Goal: Task Accomplishment & Management: Manage account settings

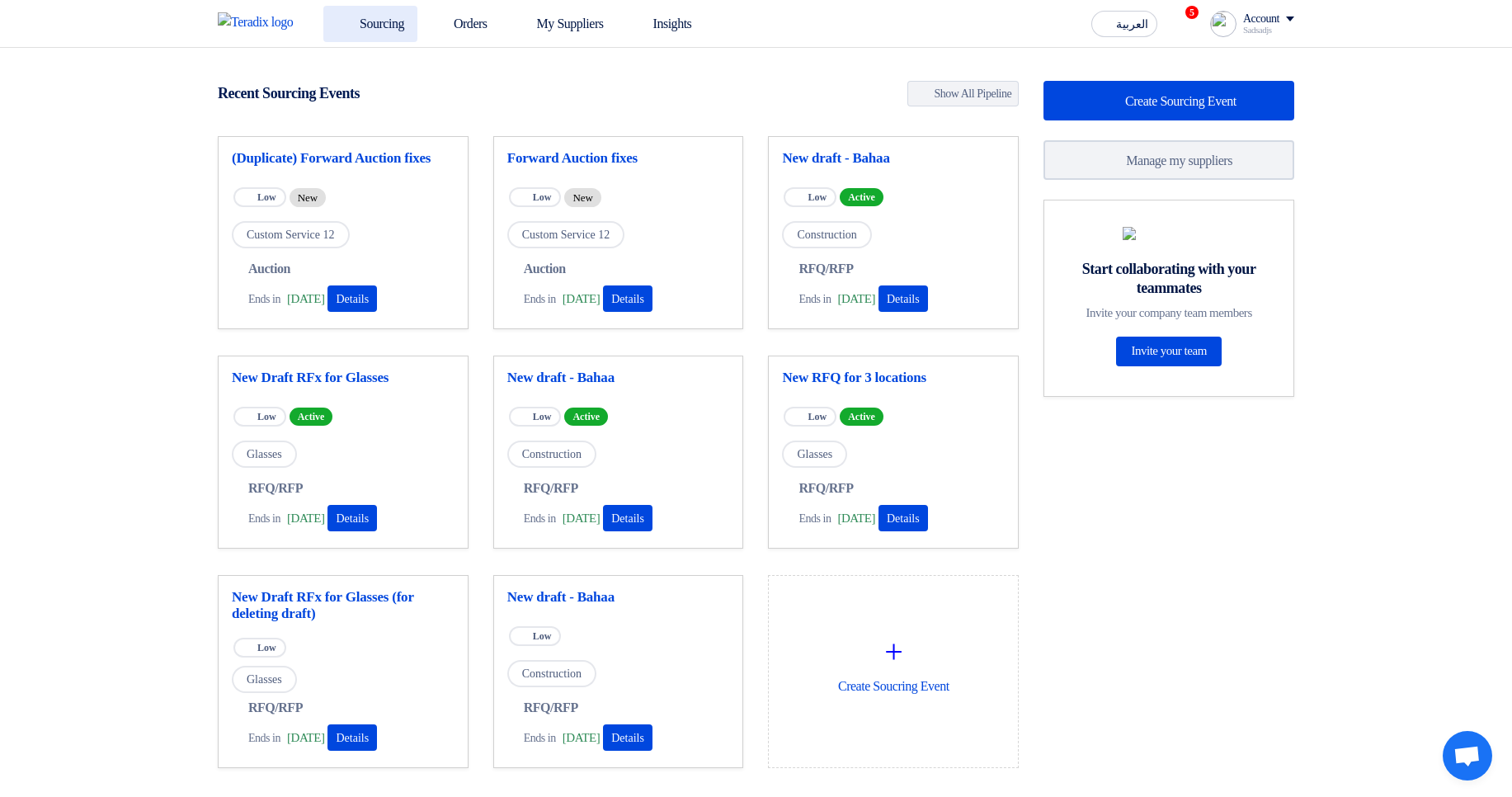
click at [372, 36] on link "Sourcing" at bounding box center [370, 23] width 94 height 36
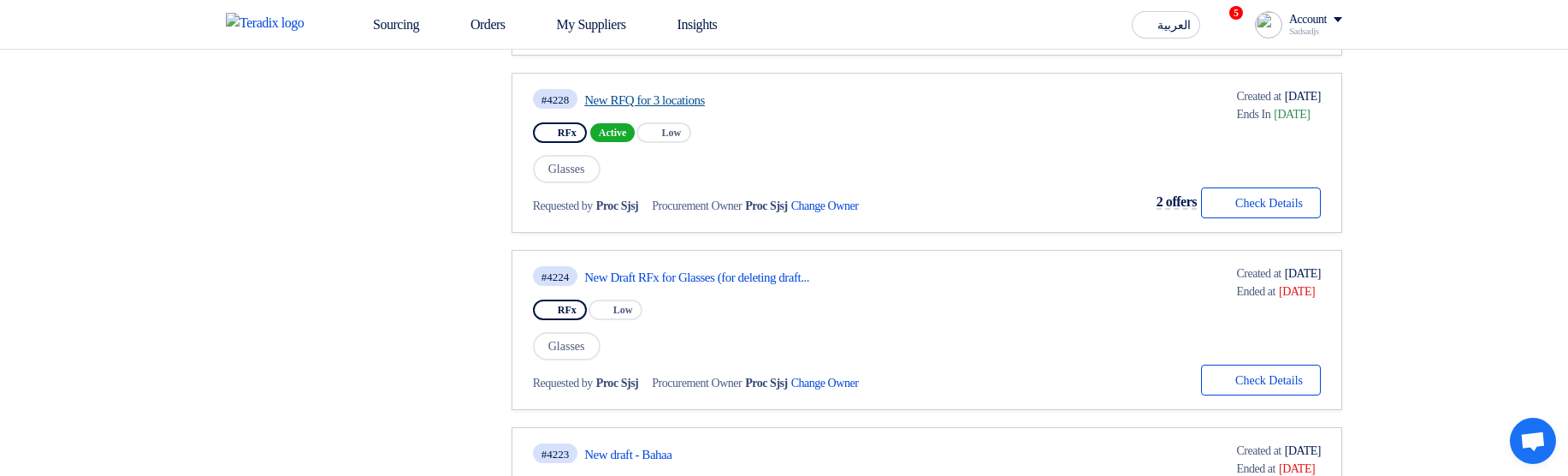
click at [693, 97] on link "New RFQ for 3 locations" at bounding box center [744, 100] width 321 height 16
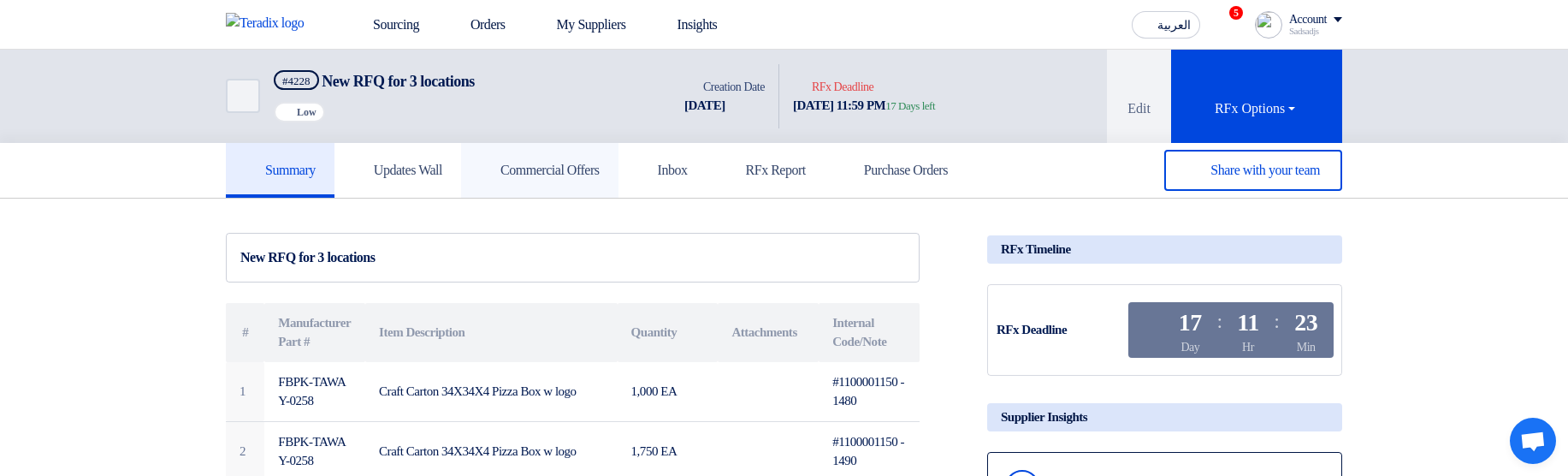
click at [559, 149] on link "Commercial Offers" at bounding box center [539, 170] width 157 height 55
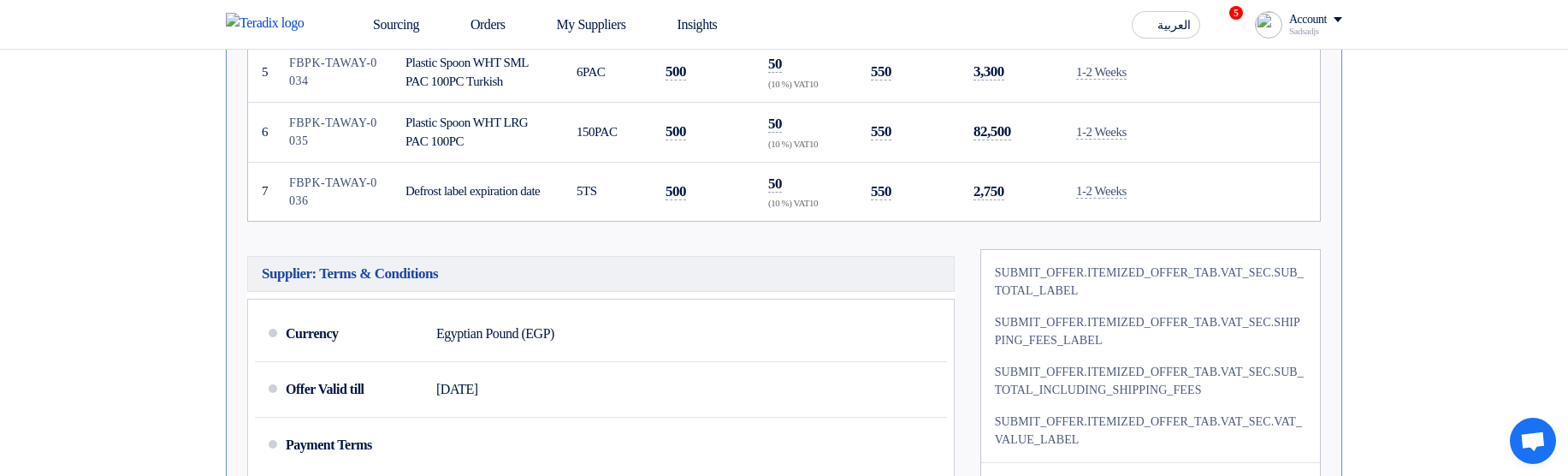
scroll to position [925, 0]
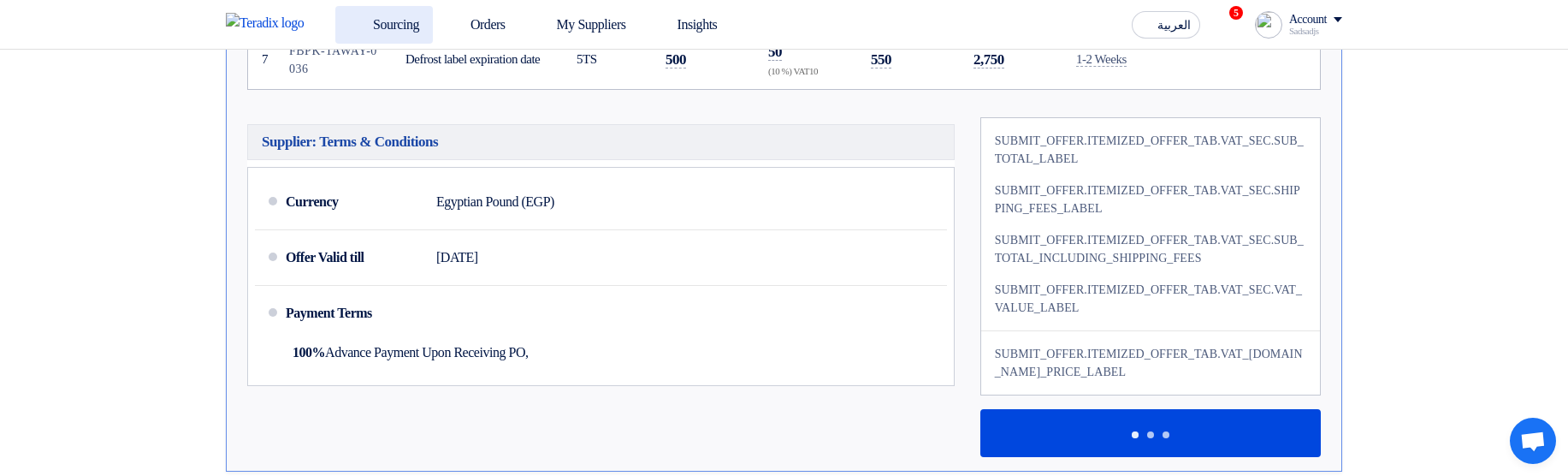
click at [386, 7] on link "Sourcing" at bounding box center [383, 24] width 98 height 37
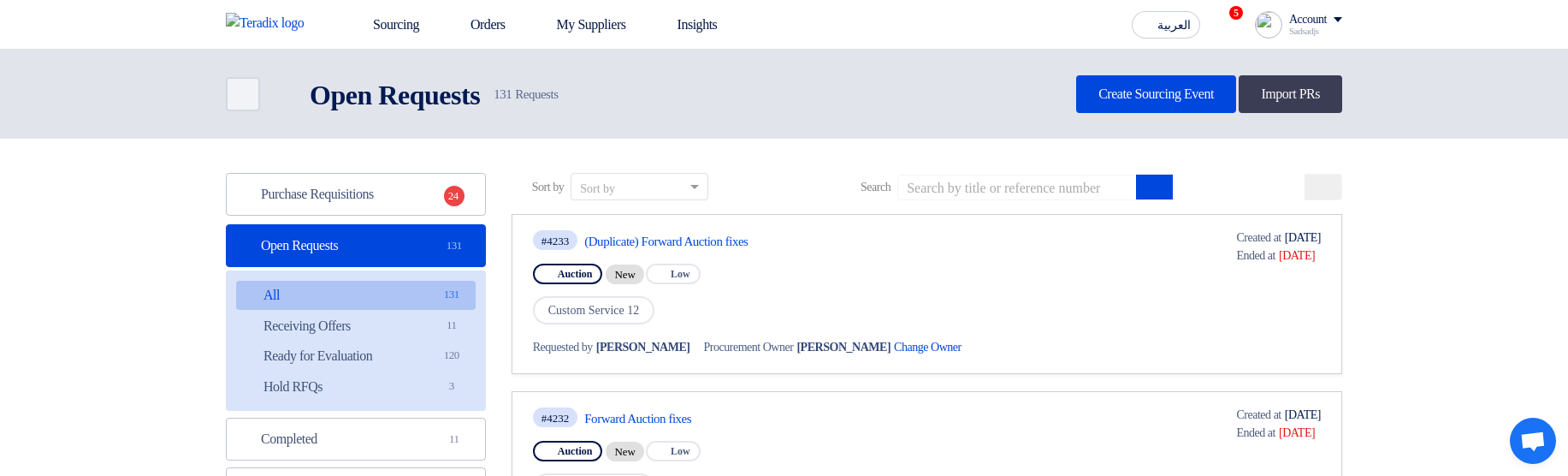
click at [1318, 20] on div "Account" at bounding box center [1307, 20] width 37 height 15
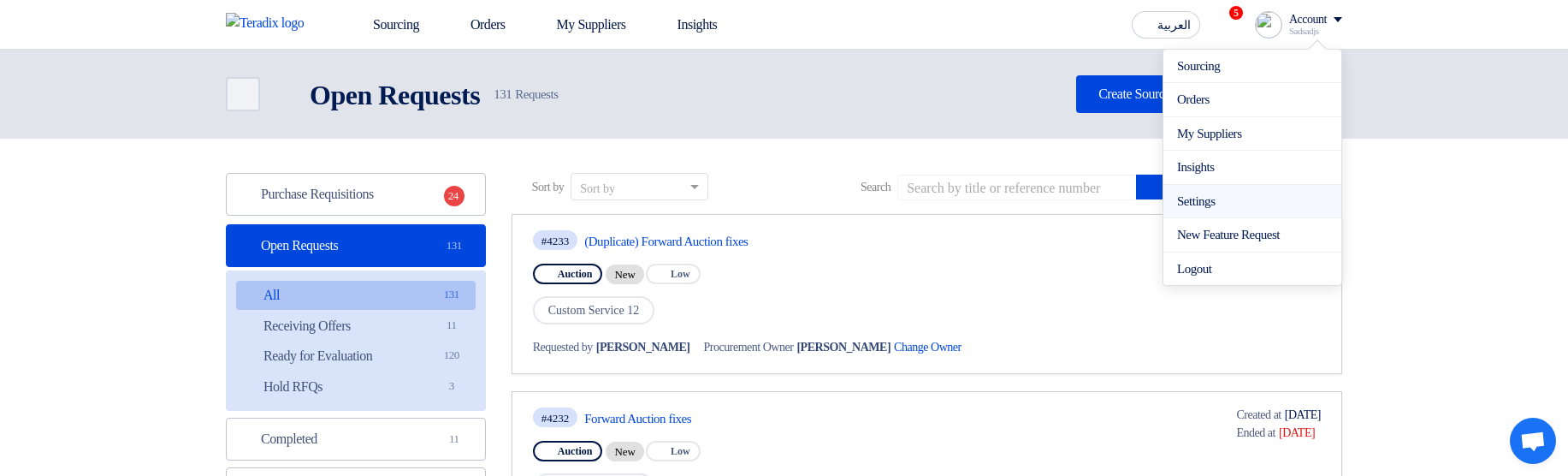
click at [1223, 206] on link "Settings" at bounding box center [1253, 201] width 151 height 20
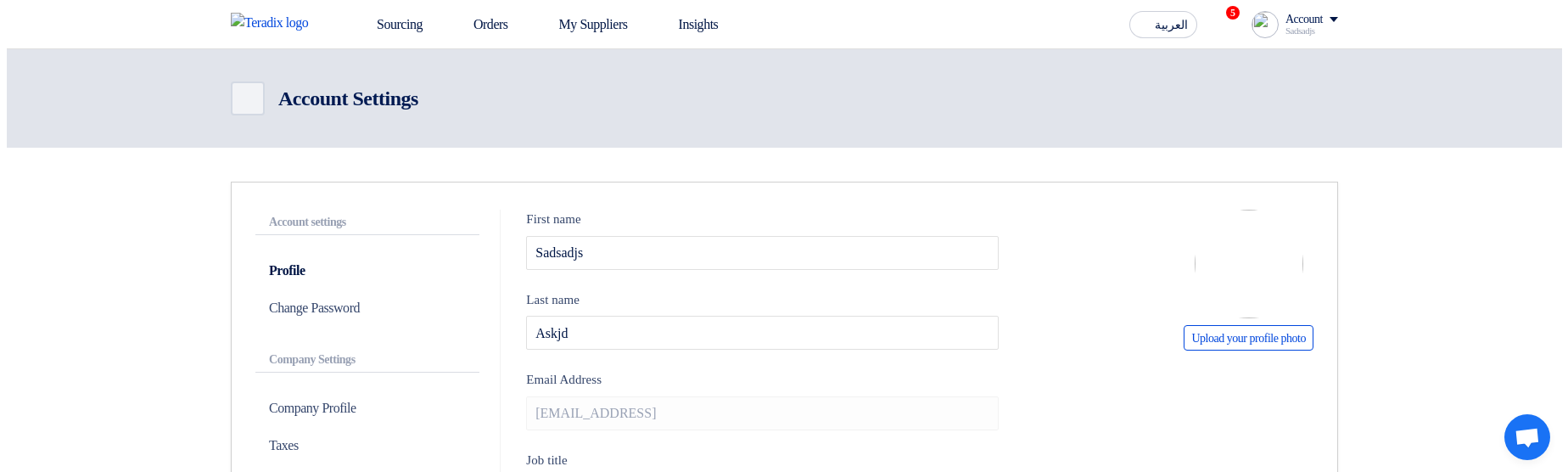
scroll to position [407, 0]
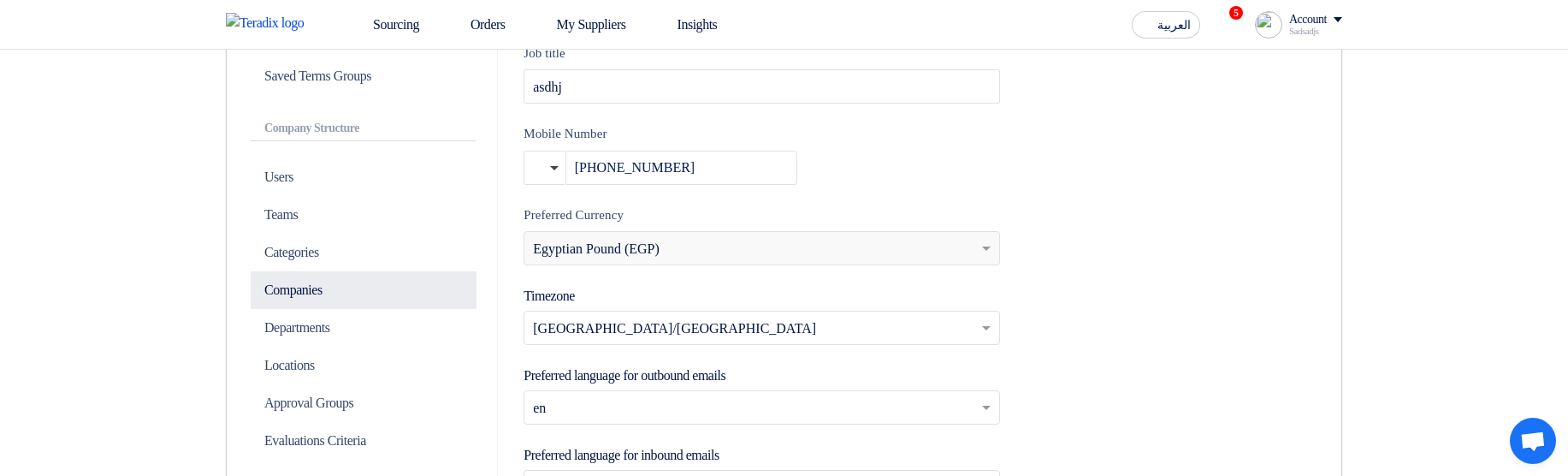
click at [333, 287] on p "Companies" at bounding box center [363, 290] width 226 height 37
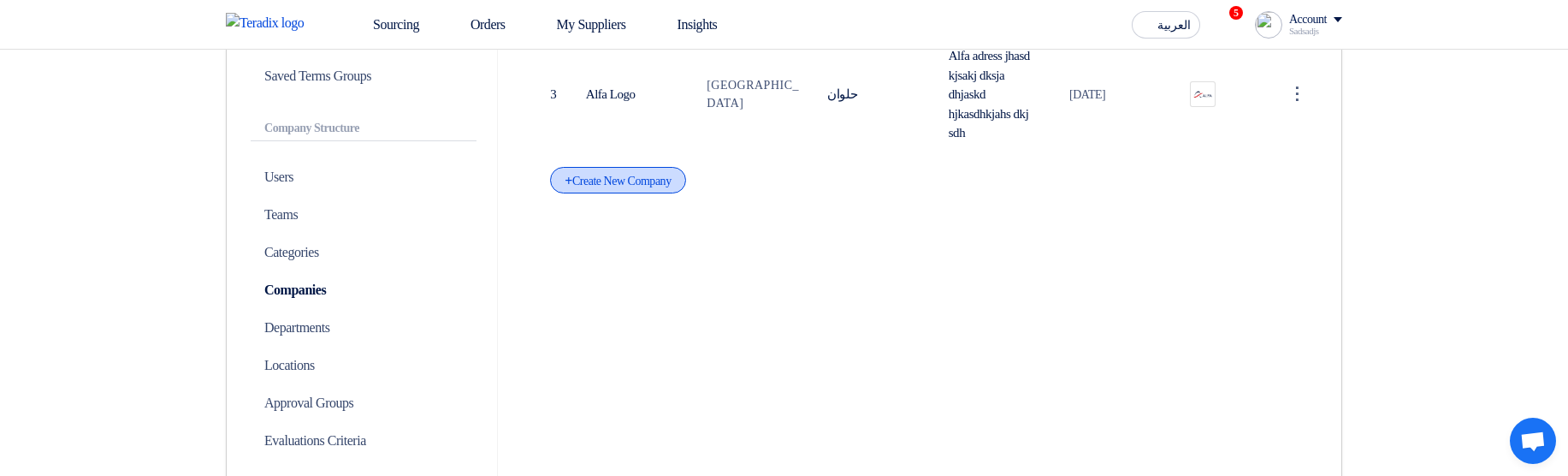
click at [659, 187] on div "+ Create New Company" at bounding box center [617, 180] width 135 height 26
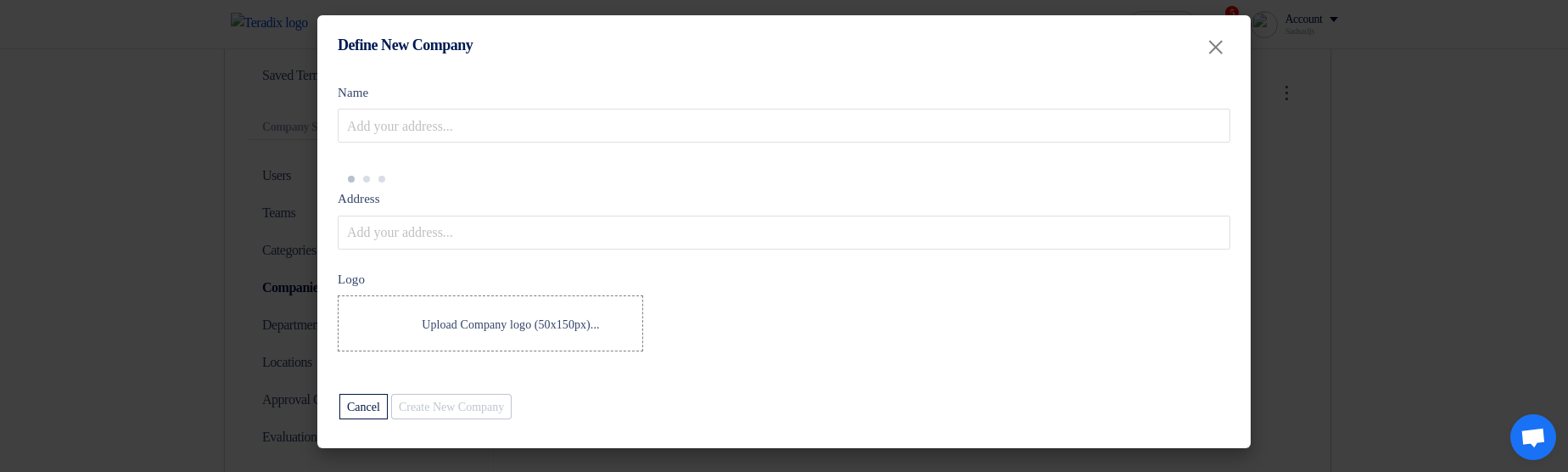
click at [1357, 193] on modal-container "Define New Company × Name Address Logo Upload Company logo (50x150px)... Upload…" at bounding box center [784, 236] width 1568 height 472
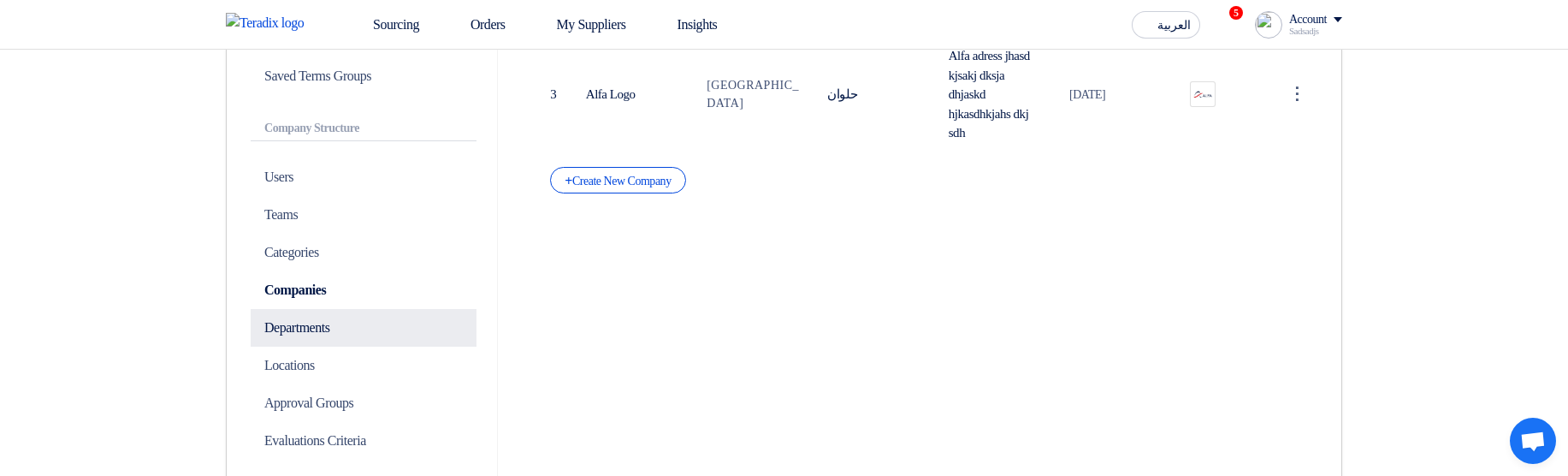
click at [325, 327] on p "Departments" at bounding box center [363, 328] width 226 height 37
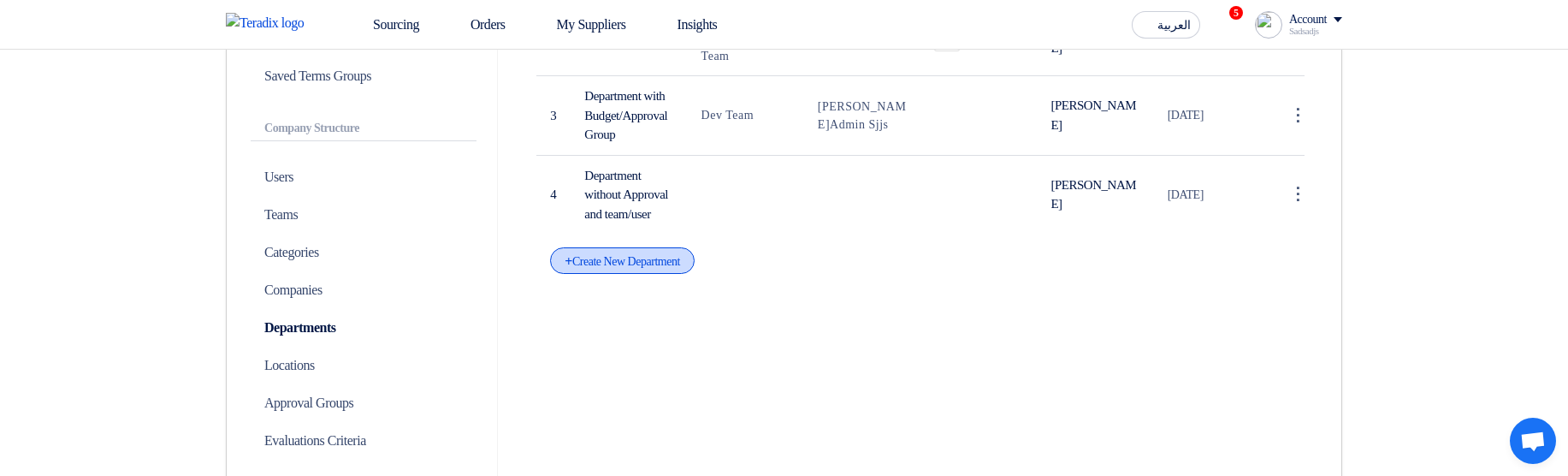
click at [613, 274] on div "+ Create New Department" at bounding box center [622, 261] width 144 height 26
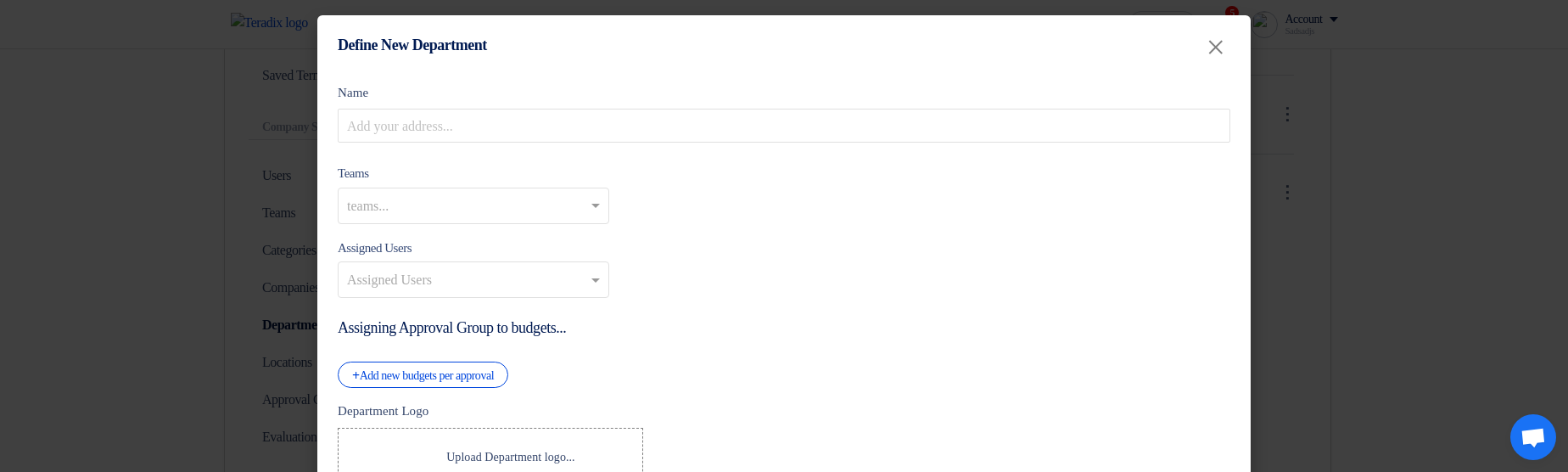
click at [372, 173] on div "Teams teams..." at bounding box center [474, 193] width 271 height 61
click at [418, 175] on div "Teams teams..." at bounding box center [474, 193] width 271 height 61
click at [498, 170] on div "Teams teams..." at bounding box center [474, 193] width 271 height 61
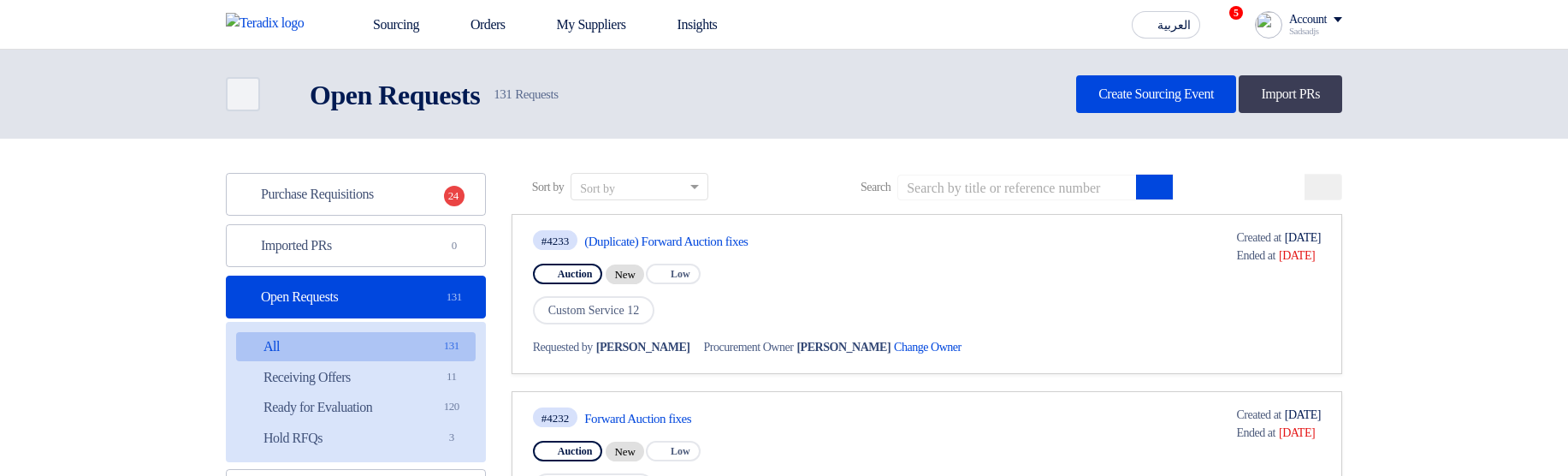
click at [1297, 16] on div "Account" at bounding box center [1307, 20] width 37 height 15
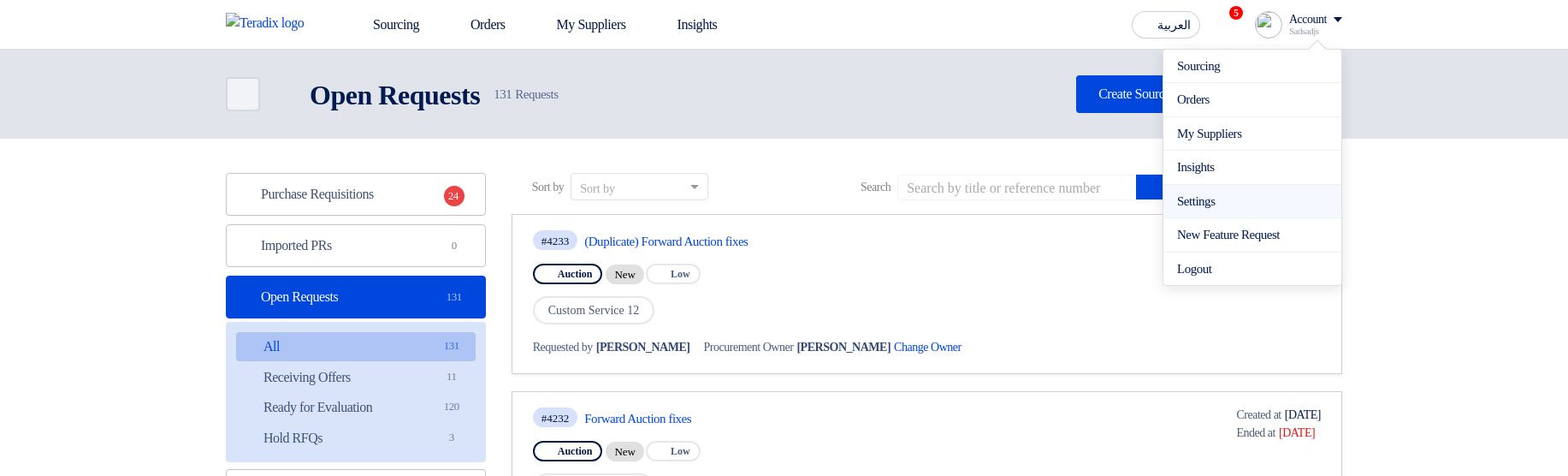
click at [1222, 197] on link "Settings" at bounding box center [1253, 201] width 151 height 20
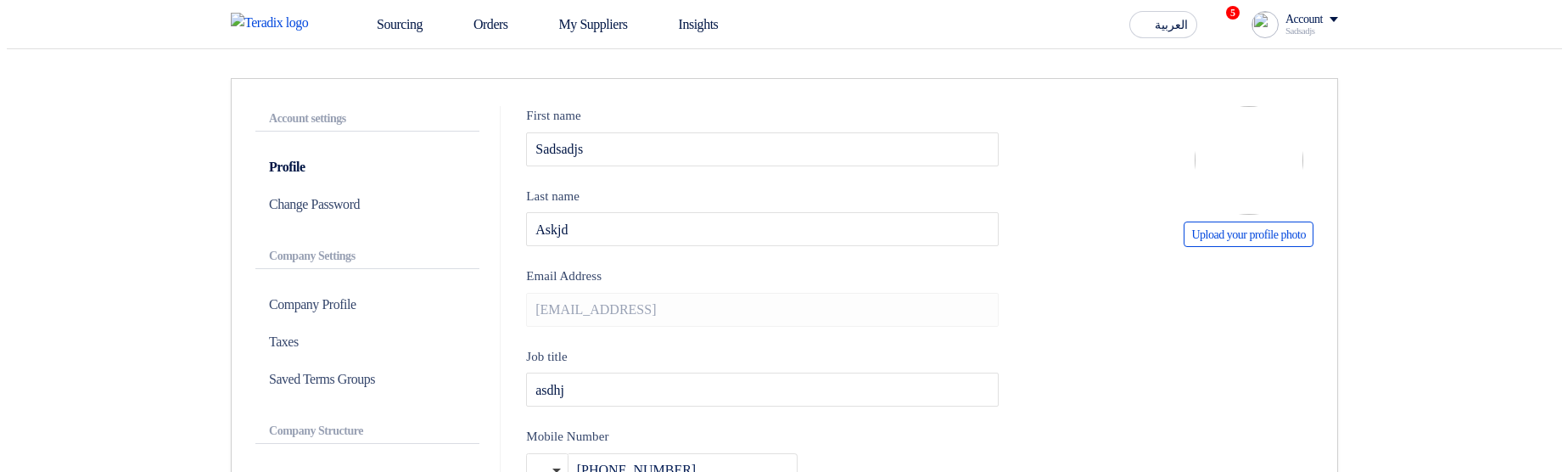
scroll to position [407, 0]
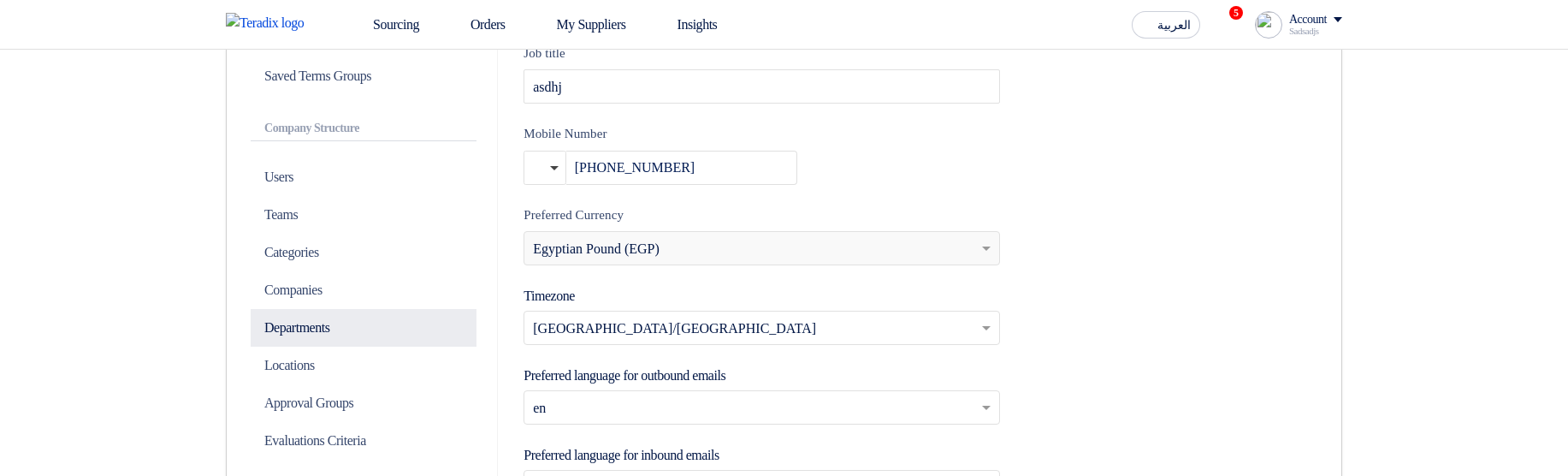
click at [316, 330] on p "Departments" at bounding box center [363, 328] width 226 height 37
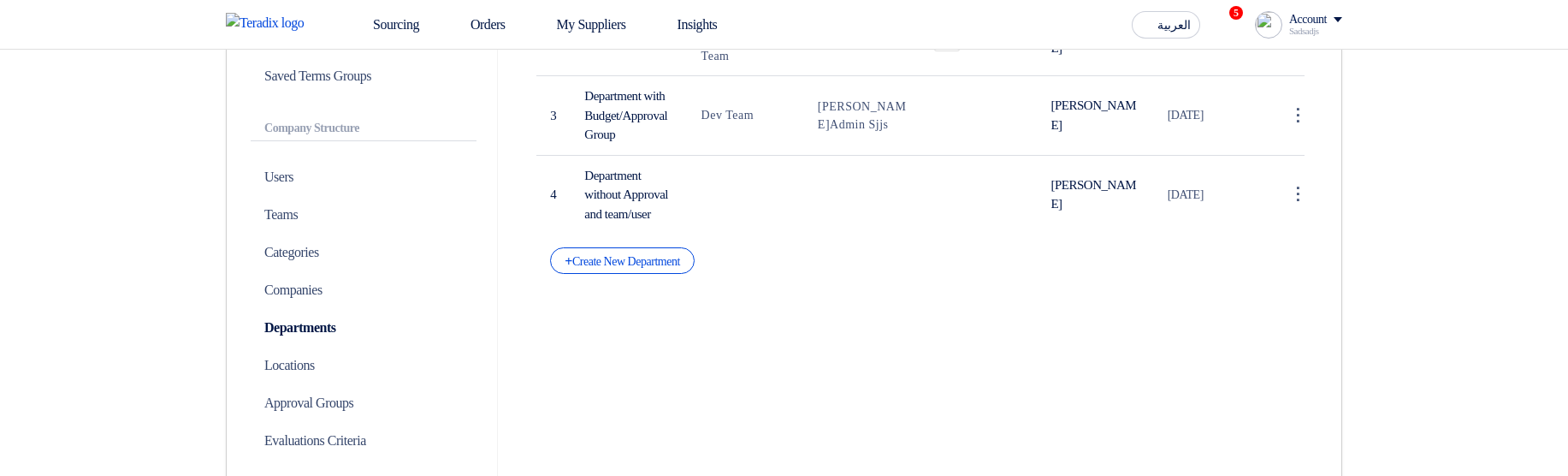
click at [664, 315] on div "Department Details # Name Teams Assigned Users Logo Created By Last Updated 1 D…" at bounding box center [920, 141] width 819 height 680
click at [677, 274] on div "+ Create New Department" at bounding box center [622, 261] width 144 height 26
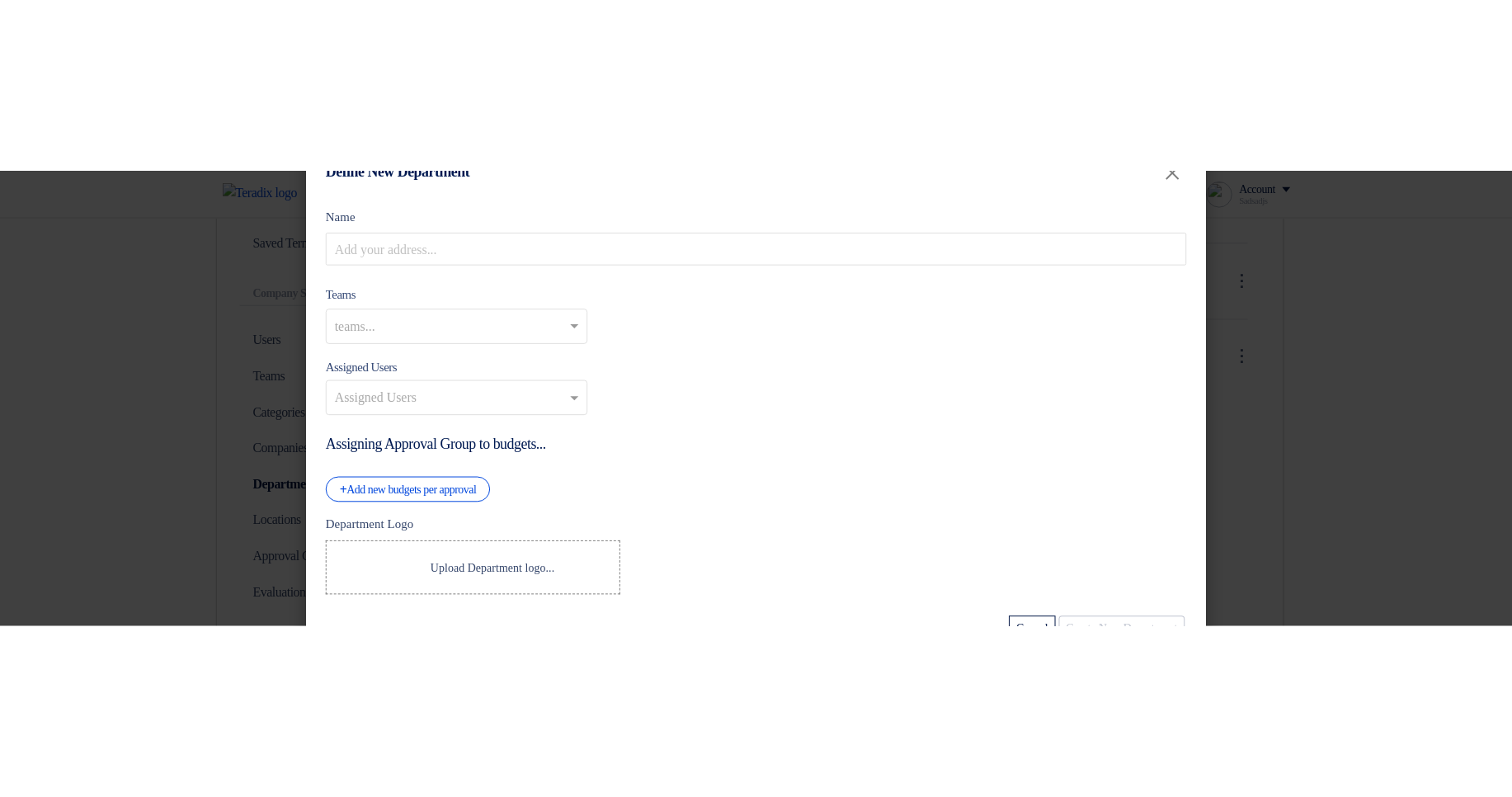
scroll to position [100, 0]
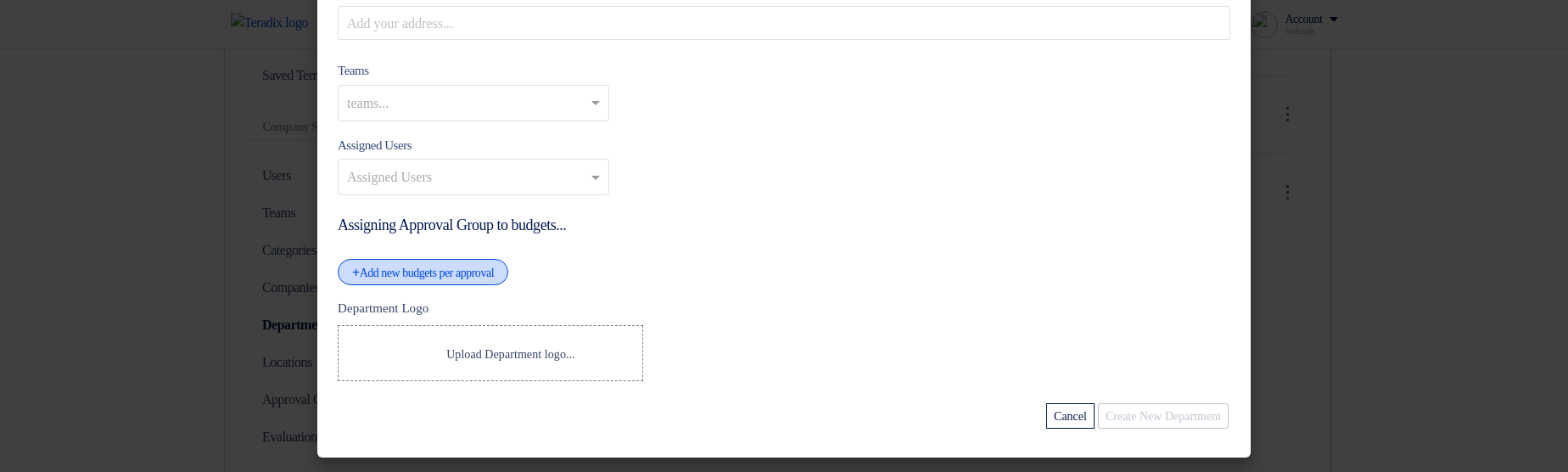
click at [446, 284] on div "+ Add new budgets per approval" at bounding box center [423, 272] width 171 height 26
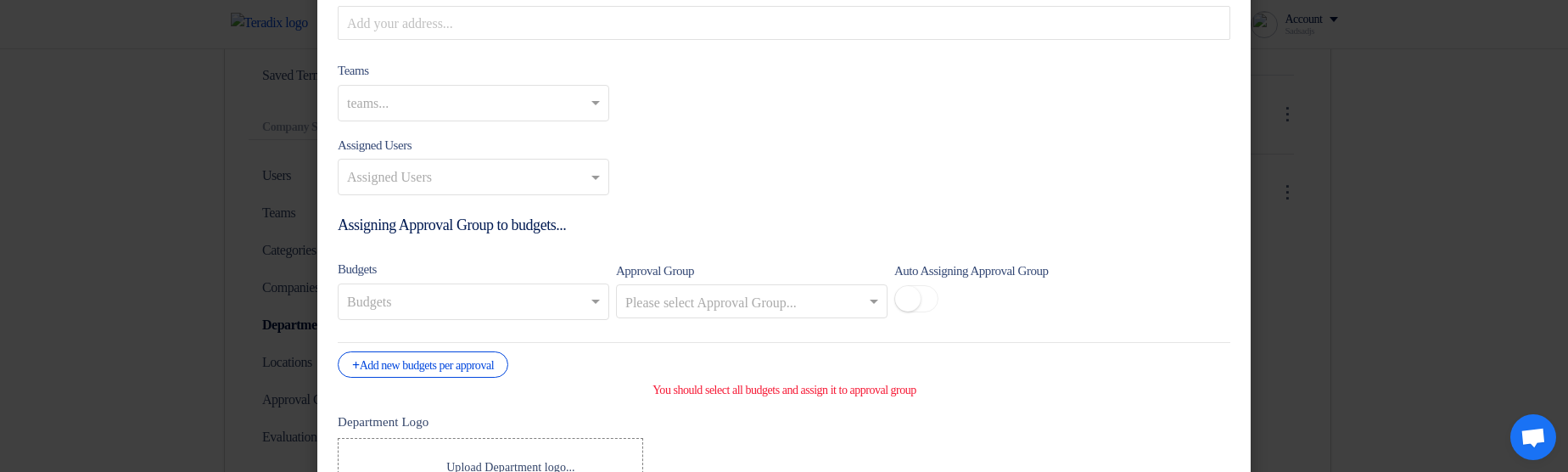
drag, startPoint x: 1369, startPoint y: 201, endPoint x: 895, endPoint y: 181, distance: 474.4
click at [1364, 206] on modal-container "Define New Department × Name Teams teams... Assigned Users Assigned Users Assig…" at bounding box center [784, 236] width 1568 height 472
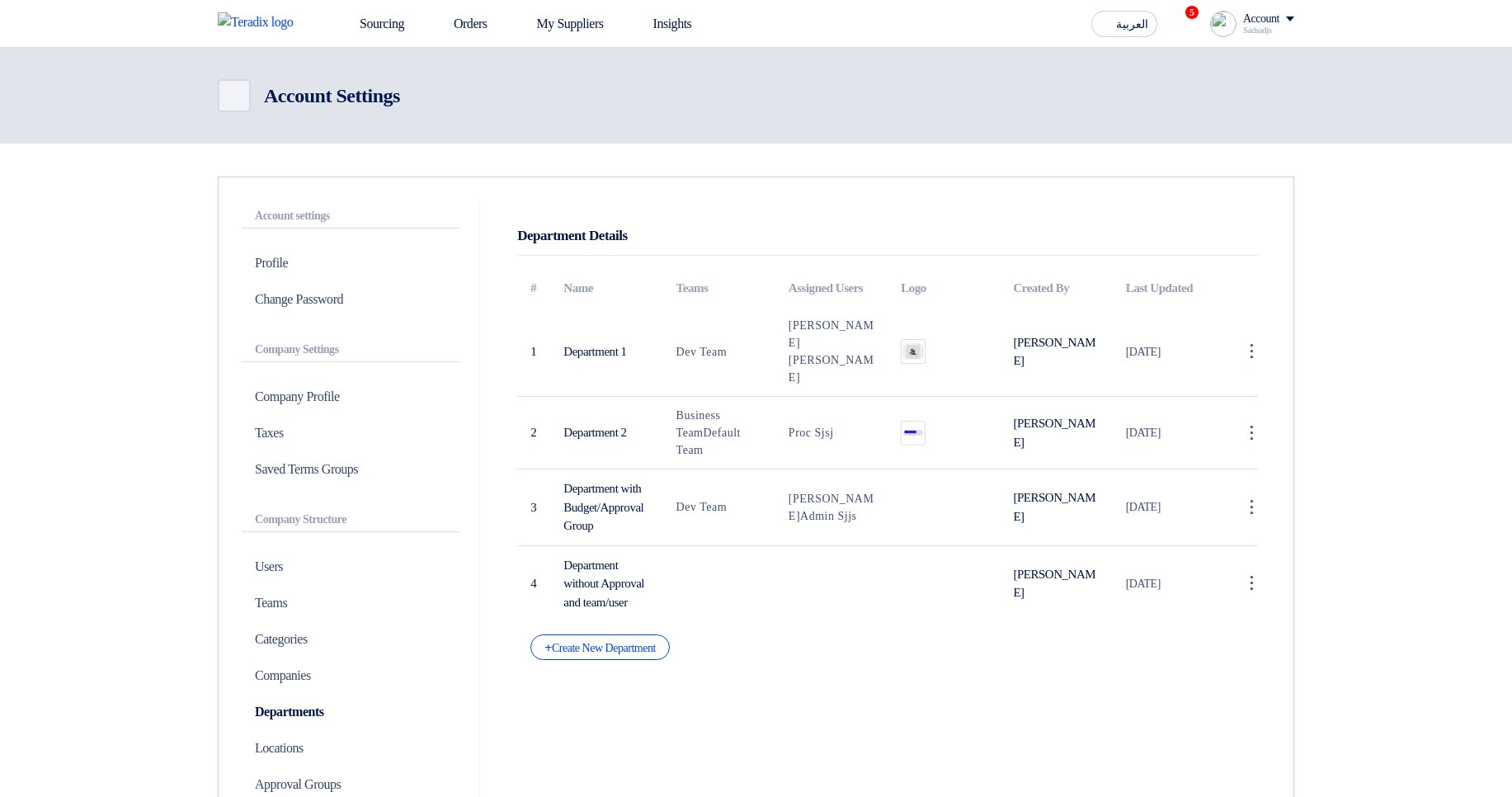
scroll to position [386, 0]
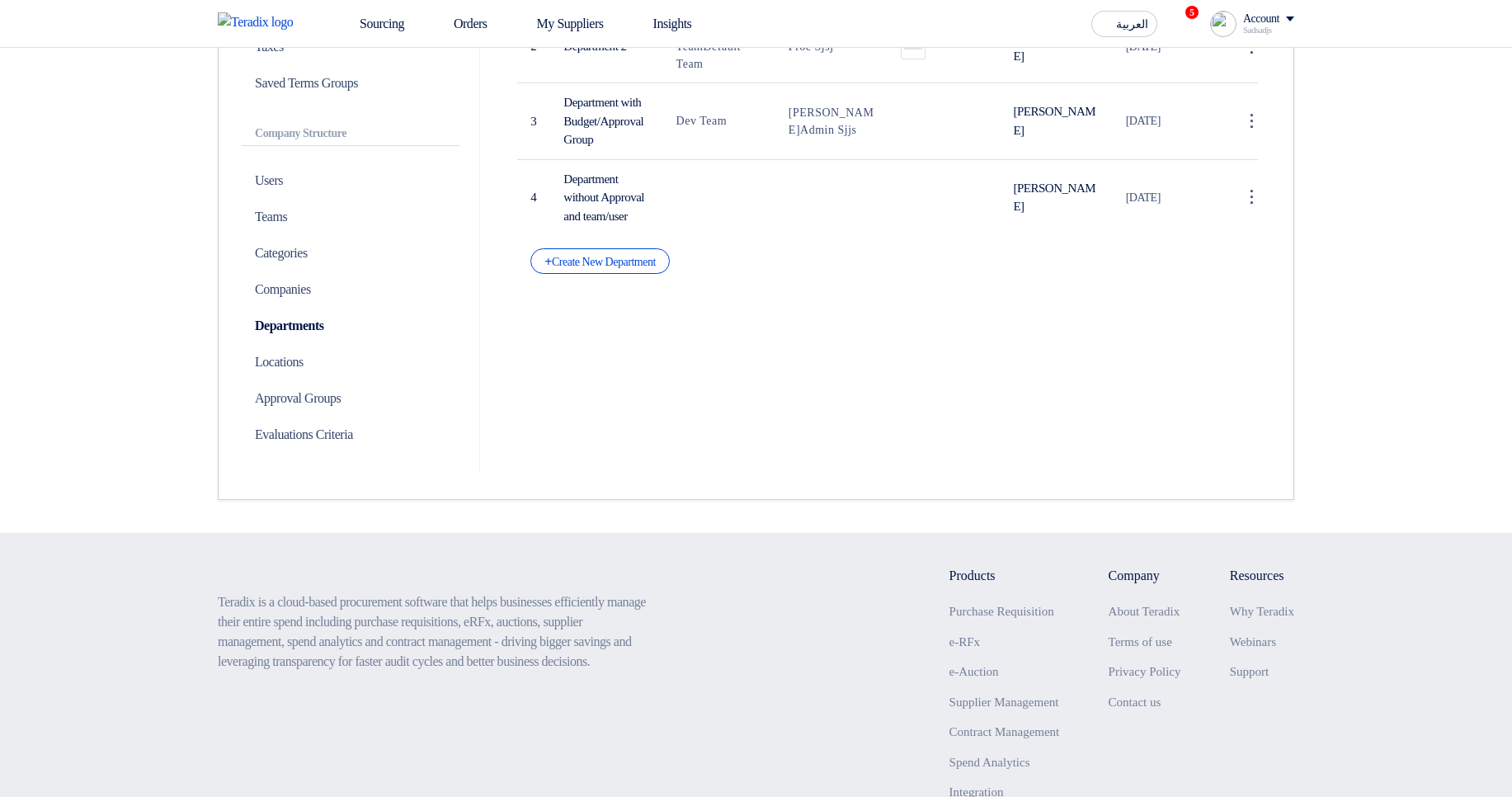
click at [1478, 286] on section "Account settings Profile Change Password Company Settings Company Profile Taxes…" at bounding box center [756, 145] width 1512 height 775
